Goal: Answer question/provide support

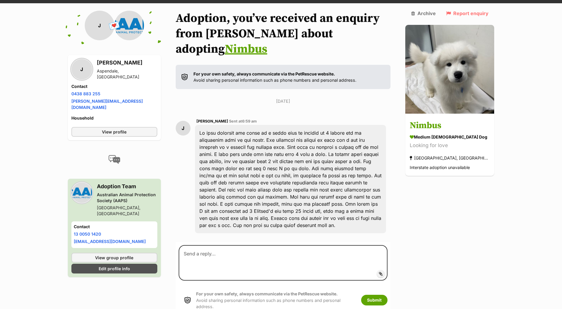
scroll to position [66, 0]
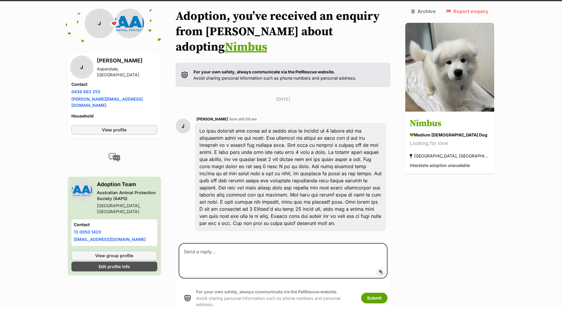
click at [350, 197] on div at bounding box center [290, 177] width 191 height 108
drag, startPoint x: 377, startPoint y: 198, endPoint x: 200, endPoint y: 113, distance: 196.5
click at [200, 123] on div at bounding box center [290, 177] width 191 height 108
click at [356, 168] on div at bounding box center [290, 177] width 191 height 108
drag, startPoint x: 368, startPoint y: 203, endPoint x: 206, endPoint y: 117, distance: 182.9
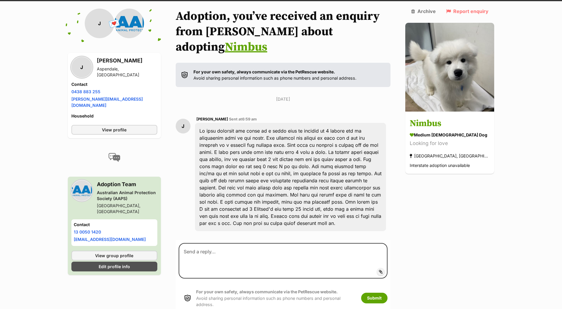
click at [203, 123] on div at bounding box center [290, 177] width 191 height 108
click at [317, 175] on div at bounding box center [290, 177] width 191 height 108
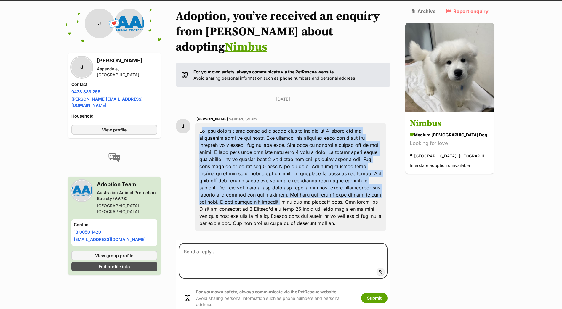
drag, startPoint x: 202, startPoint y: 114, endPoint x: 325, endPoint y: 180, distance: 139.8
click at [325, 180] on div at bounding box center [290, 177] width 191 height 108
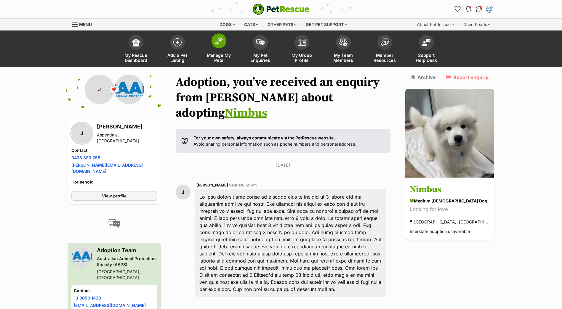
click at [217, 42] on img at bounding box center [219, 41] width 8 height 8
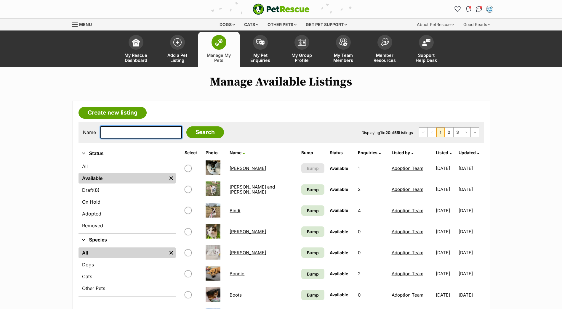
click at [140, 132] on input "text" at bounding box center [140, 132] width 81 height 12
type input "suzie"
click at [186, 126] on input "Search" at bounding box center [205, 132] width 38 height 12
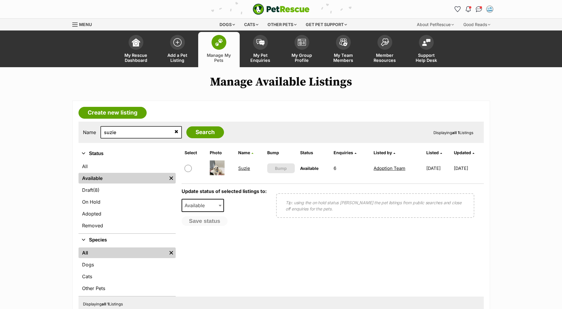
click at [241, 168] on link "Suzie" at bounding box center [244, 169] width 12 height 6
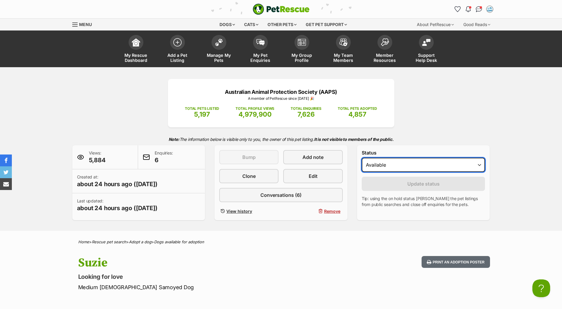
click at [399, 165] on select "Draft - not available as listing has enquires Available On hold Adopted" at bounding box center [424, 165] width 124 height 14
select select "on_hold"
click at [362, 158] on select "Draft - not available as listing has enquires Available On hold Adopted" at bounding box center [424, 165] width 124 height 14
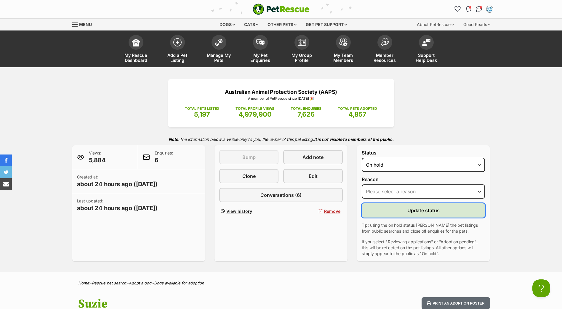
click at [385, 213] on button "Update status" at bounding box center [424, 211] width 124 height 14
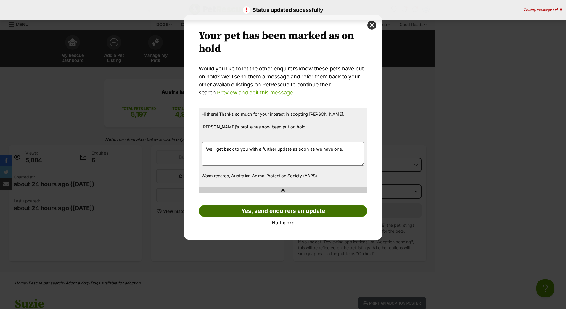
click at [314, 208] on link "Yes, send enquirers an update" at bounding box center [283, 211] width 169 height 12
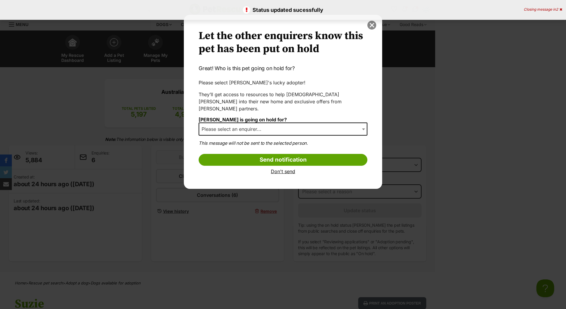
click at [374, 23] on button "close" at bounding box center [372, 25] width 9 height 9
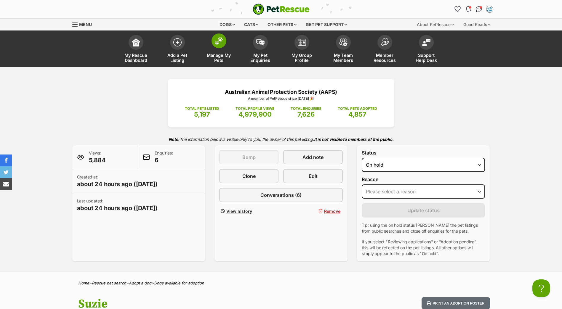
click at [217, 43] on img at bounding box center [219, 41] width 8 height 8
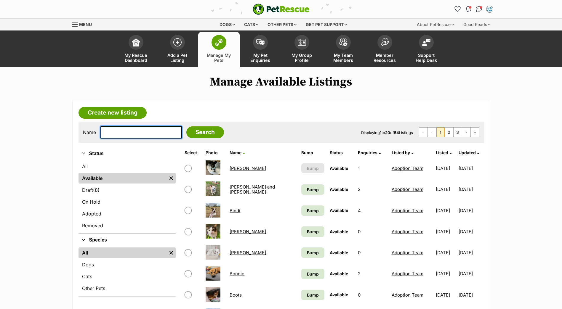
drag, startPoint x: 124, startPoint y: 137, endPoint x: 135, endPoint y: 137, distance: 11.8
click at [124, 137] on input "text" at bounding box center [140, 132] width 81 height 12
type input "juno"
click at [186, 126] on input "Search" at bounding box center [205, 132] width 38 height 12
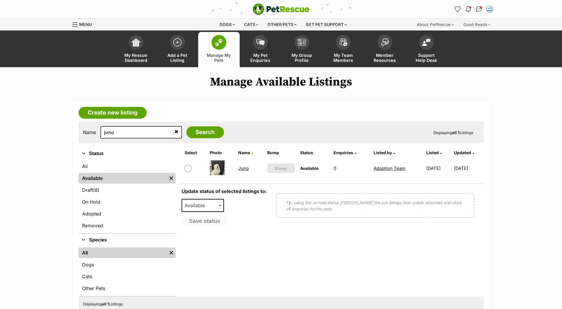
click at [238, 172] on td "Juno" at bounding box center [250, 168] width 28 height 20
click at [238, 170] on link "Juno" at bounding box center [243, 169] width 11 height 6
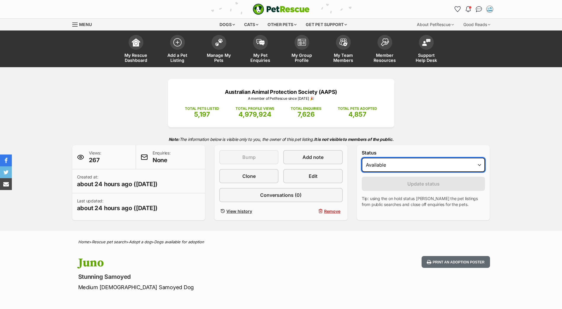
drag, startPoint x: 0, startPoint y: 0, endPoint x: 434, endPoint y: 161, distance: 463.0
click at [433, 161] on select "Draft Available On hold Adopted" at bounding box center [424, 165] width 124 height 14
select select "on_hold"
click at [362, 158] on select "Draft Available On hold Adopted" at bounding box center [424, 165] width 124 height 14
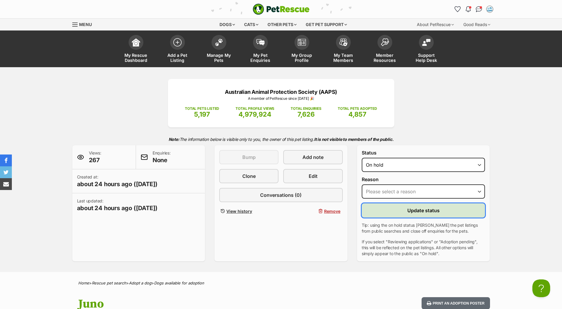
click at [388, 208] on button "Update status" at bounding box center [424, 211] width 124 height 14
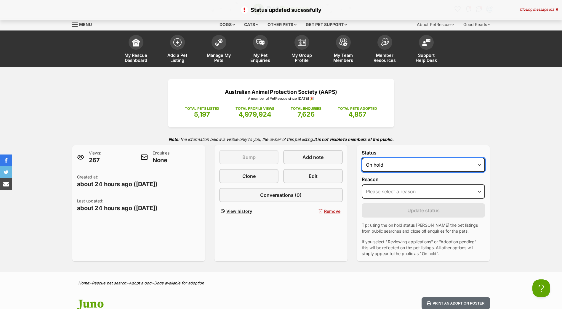
click at [398, 162] on select "Draft Available On hold Adopted" at bounding box center [424, 165] width 124 height 14
click at [362, 158] on select "Draft Available On hold Adopted" at bounding box center [424, 165] width 124 height 14
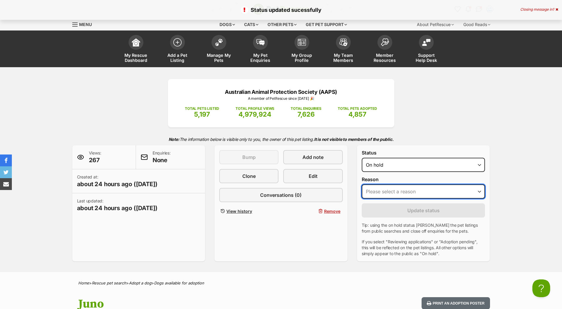
click at [385, 196] on select "Please select a reason Medical reasons Reviewing applications Adoption pending …" at bounding box center [424, 192] width 124 height 14
click at [384, 195] on select "Please select a reason Medical reasons Reviewing applications Adoption pending …" at bounding box center [424, 192] width 124 height 14
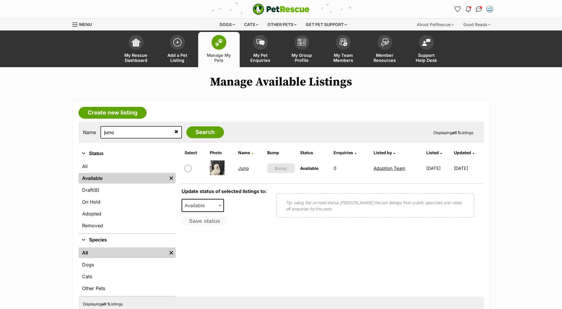
click at [244, 166] on link "Juno" at bounding box center [243, 169] width 11 height 6
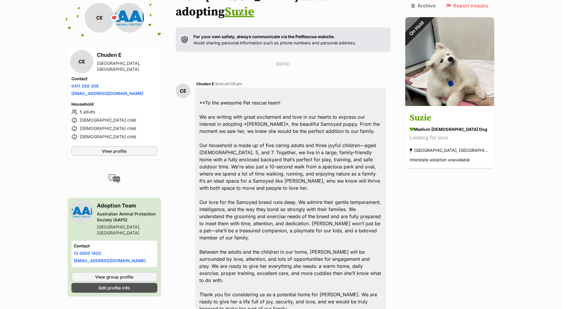
scroll to position [134, 0]
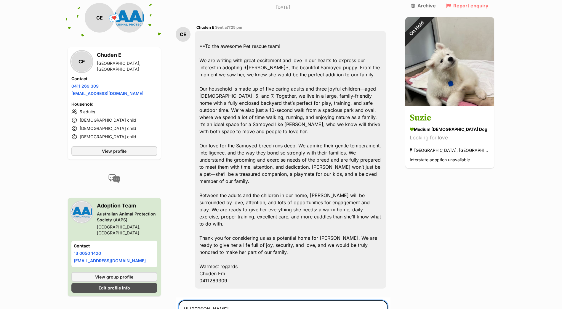
scroll to position [257, 0]
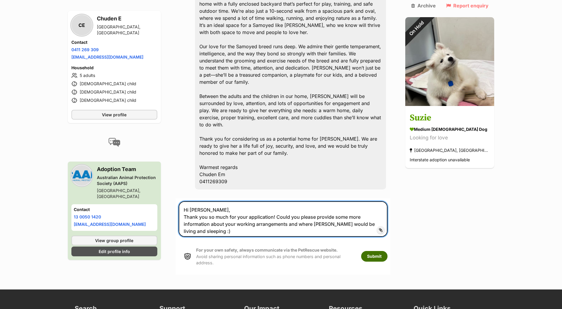
type textarea "Hi [PERSON_NAME], Thank you so much for your application! Could you please prov…"
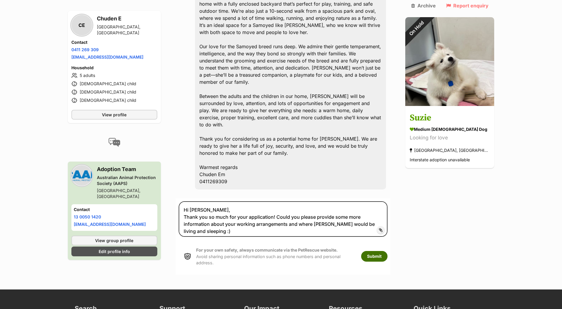
click at [387, 251] on button "Submit" at bounding box center [374, 256] width 26 height 11
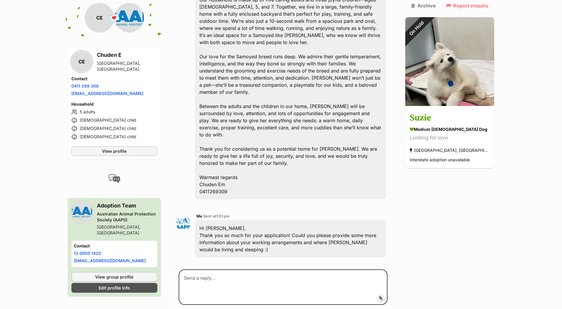
scroll to position [207, 0]
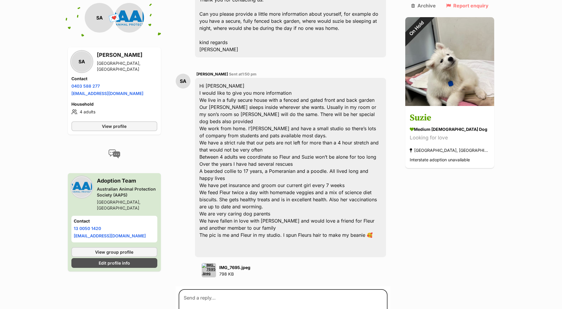
scroll to position [249, 0]
click at [215, 263] on img at bounding box center [209, 270] width 14 height 14
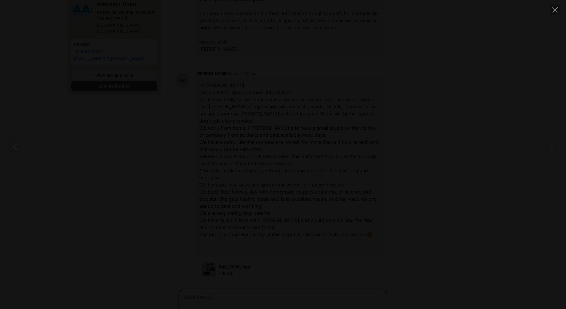
click at [125, 155] on div at bounding box center [283, 155] width 566 height 0
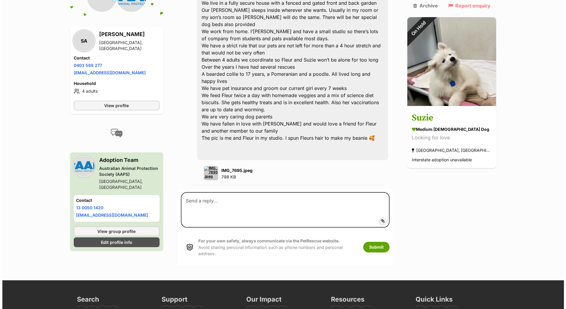
scroll to position [338, 0]
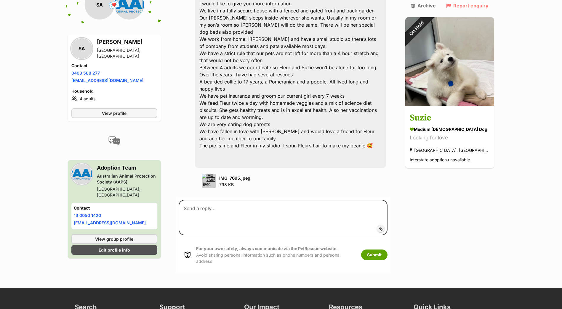
click at [207, 174] on img at bounding box center [209, 181] width 14 height 14
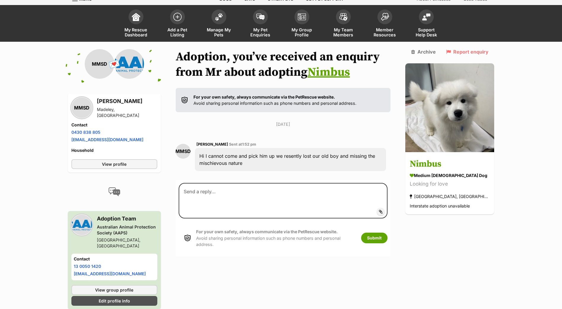
scroll to position [27, 0]
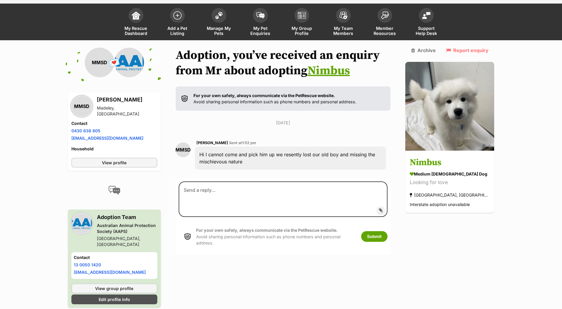
drag, startPoint x: 250, startPoint y: 161, endPoint x: 270, endPoint y: 165, distance: 20.1
click at [270, 165] on div "Hi I cannot come and pick him up we resently lost our old boy and missing the m…" at bounding box center [290, 158] width 191 height 23
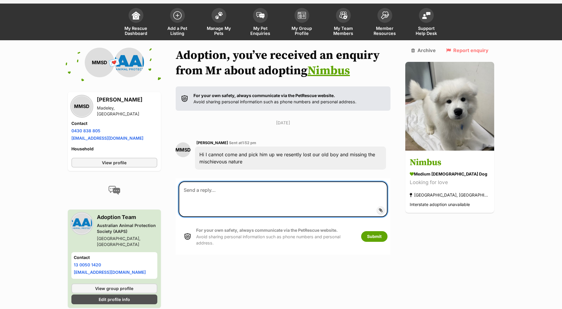
click at [272, 190] on textarea at bounding box center [283, 200] width 209 height 36
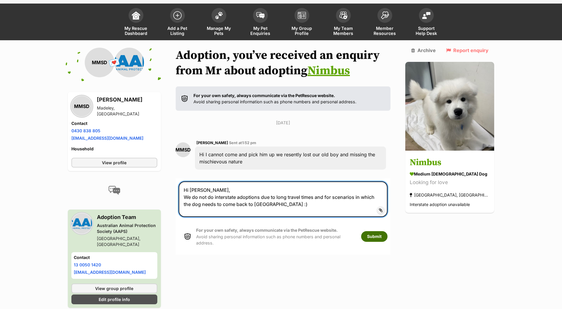
type textarea "Hi [PERSON_NAME], We do not do interstate adoptions due to long travel times an…"
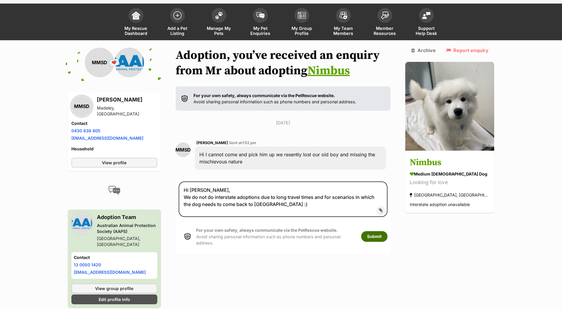
click at [387, 231] on button "Submit" at bounding box center [374, 236] width 26 height 11
